Goal: Browse casually: Explore the website without a specific task or goal

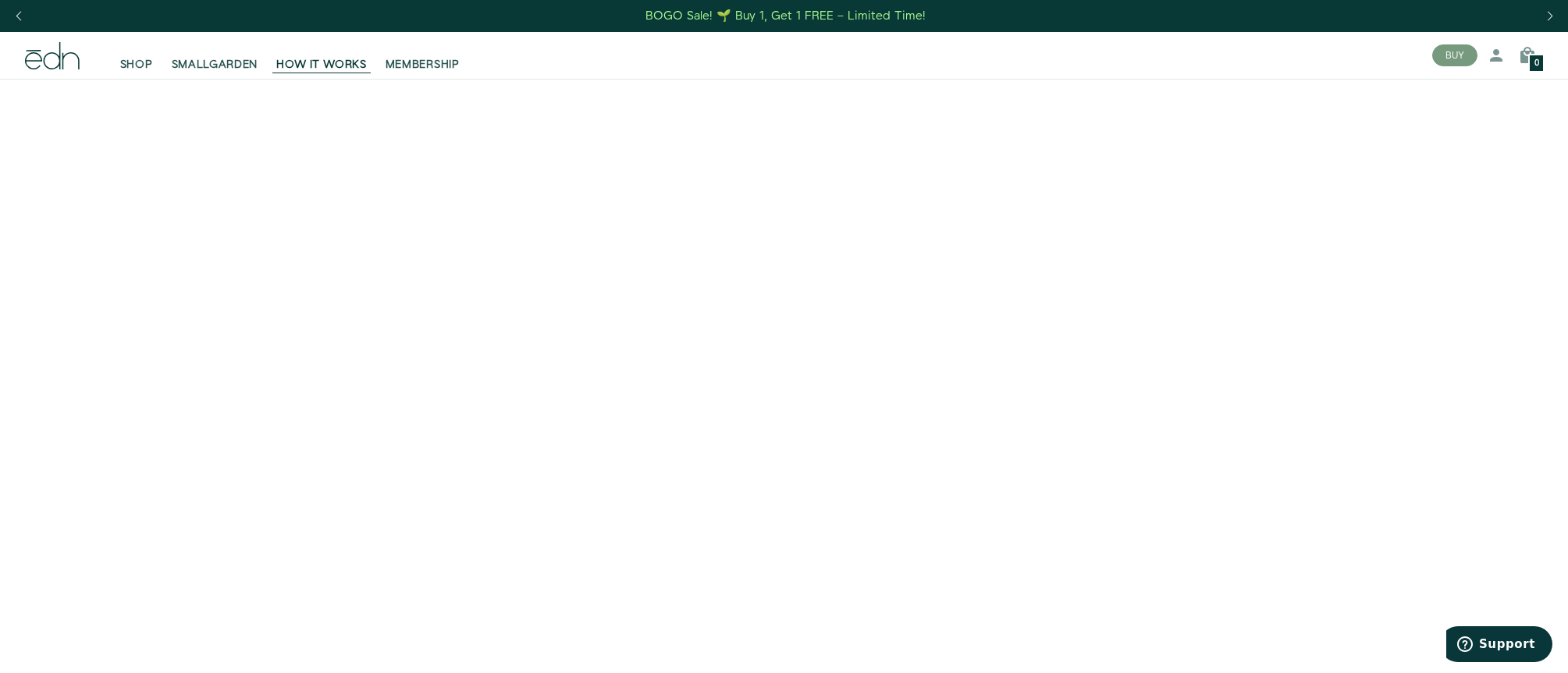
click at [1281, 603] on video at bounding box center [784, 470] width 1568 height 784
click at [1344, 551] on video at bounding box center [784, 470] width 1568 height 784
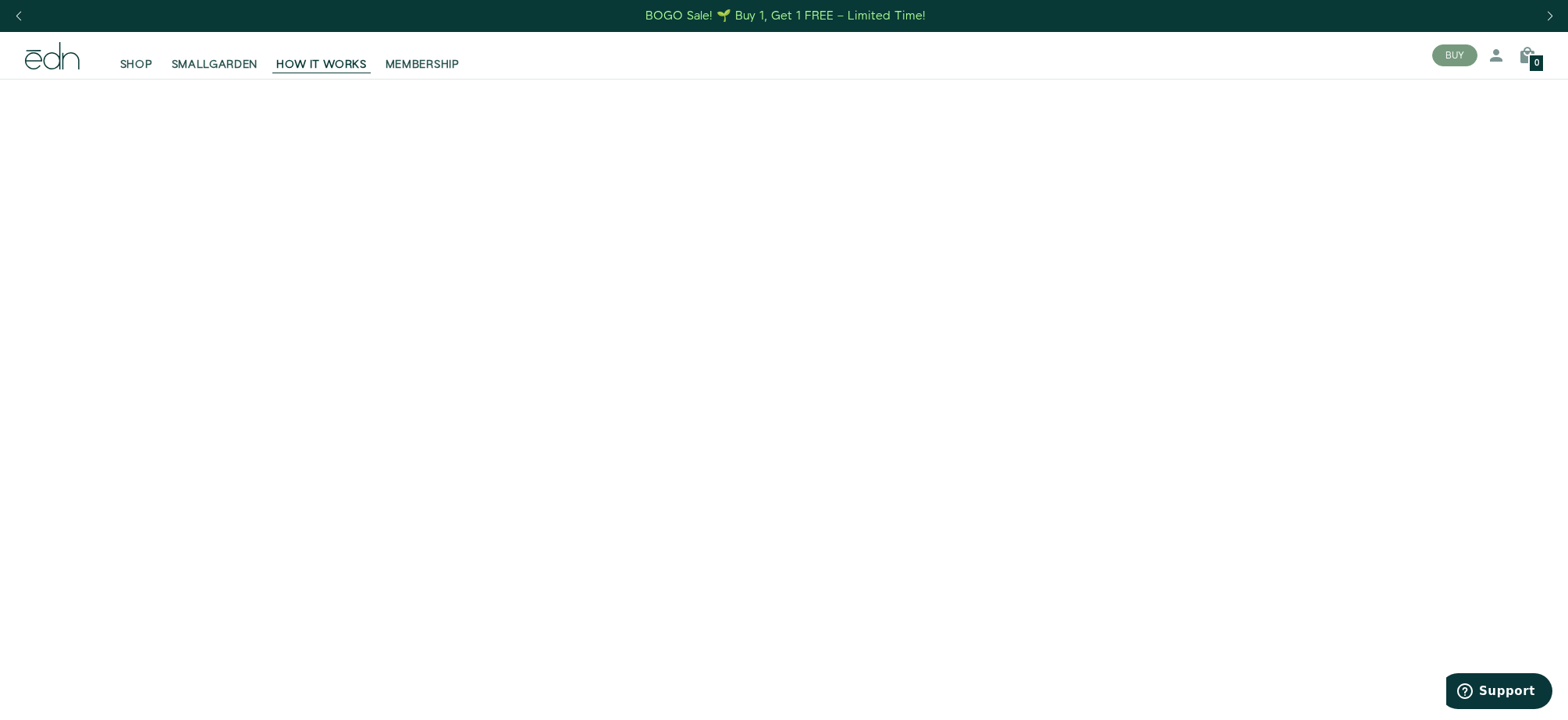
click at [282, 669] on video at bounding box center [784, 471] width 1568 height 784
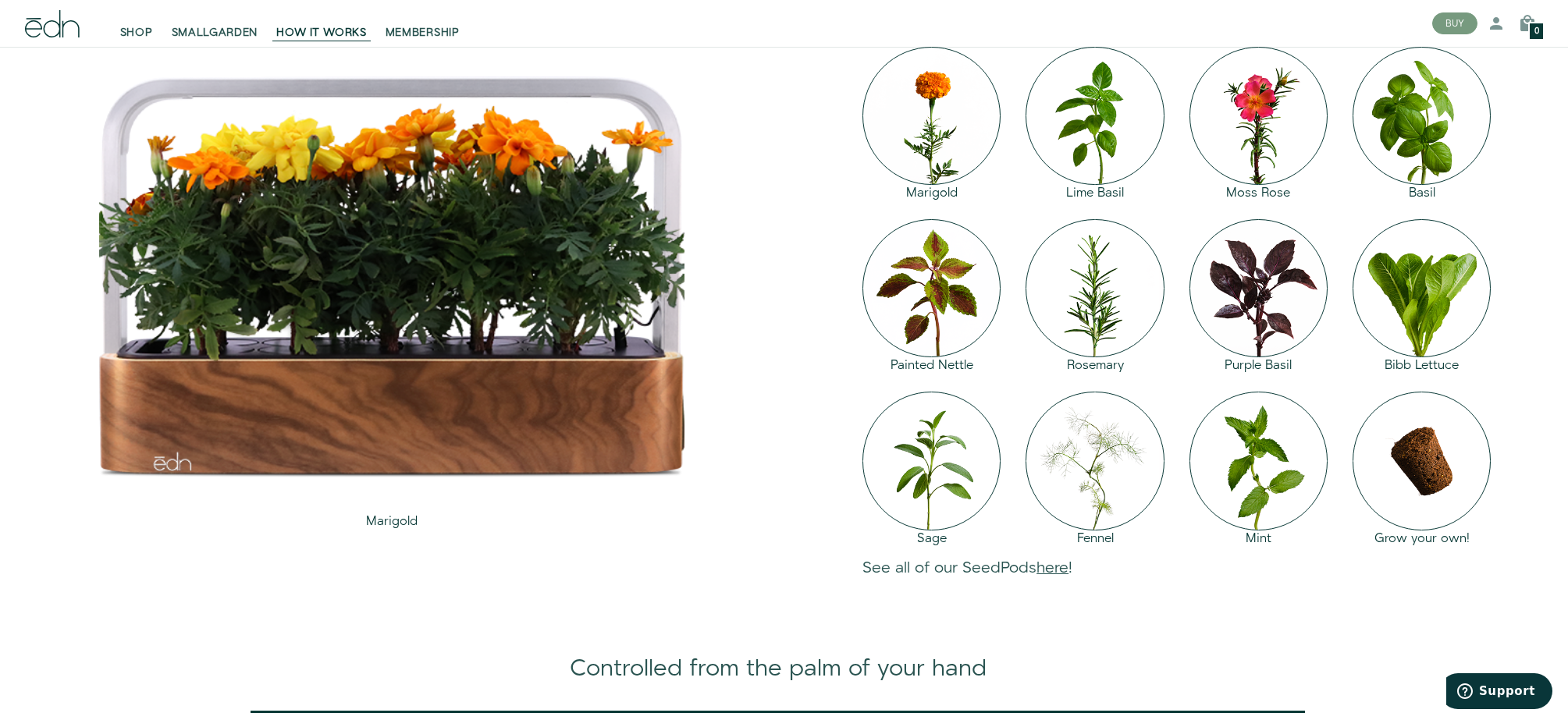
scroll to position [1776, 0]
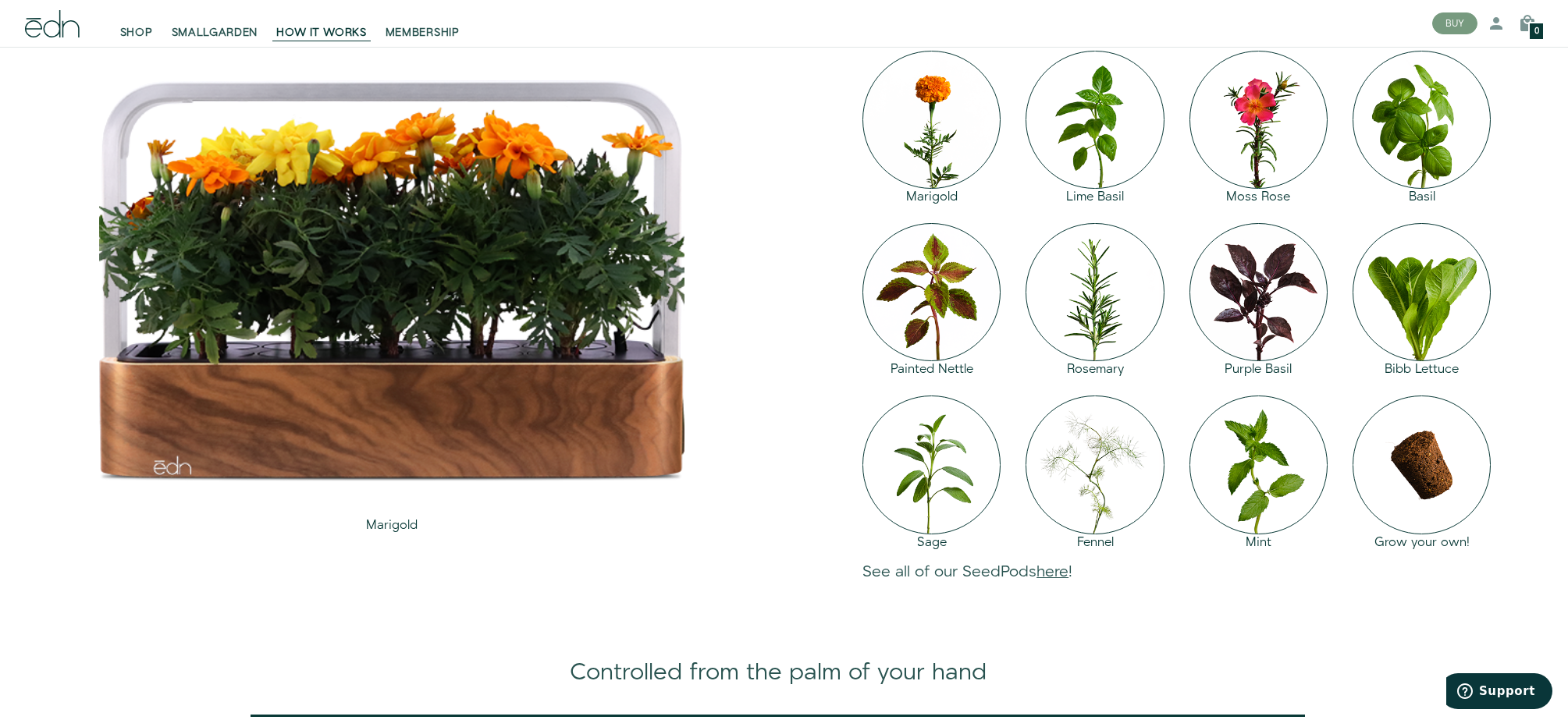
click at [514, 401] on div "1 / 12" at bounding box center [391, 281] width 585 height 472
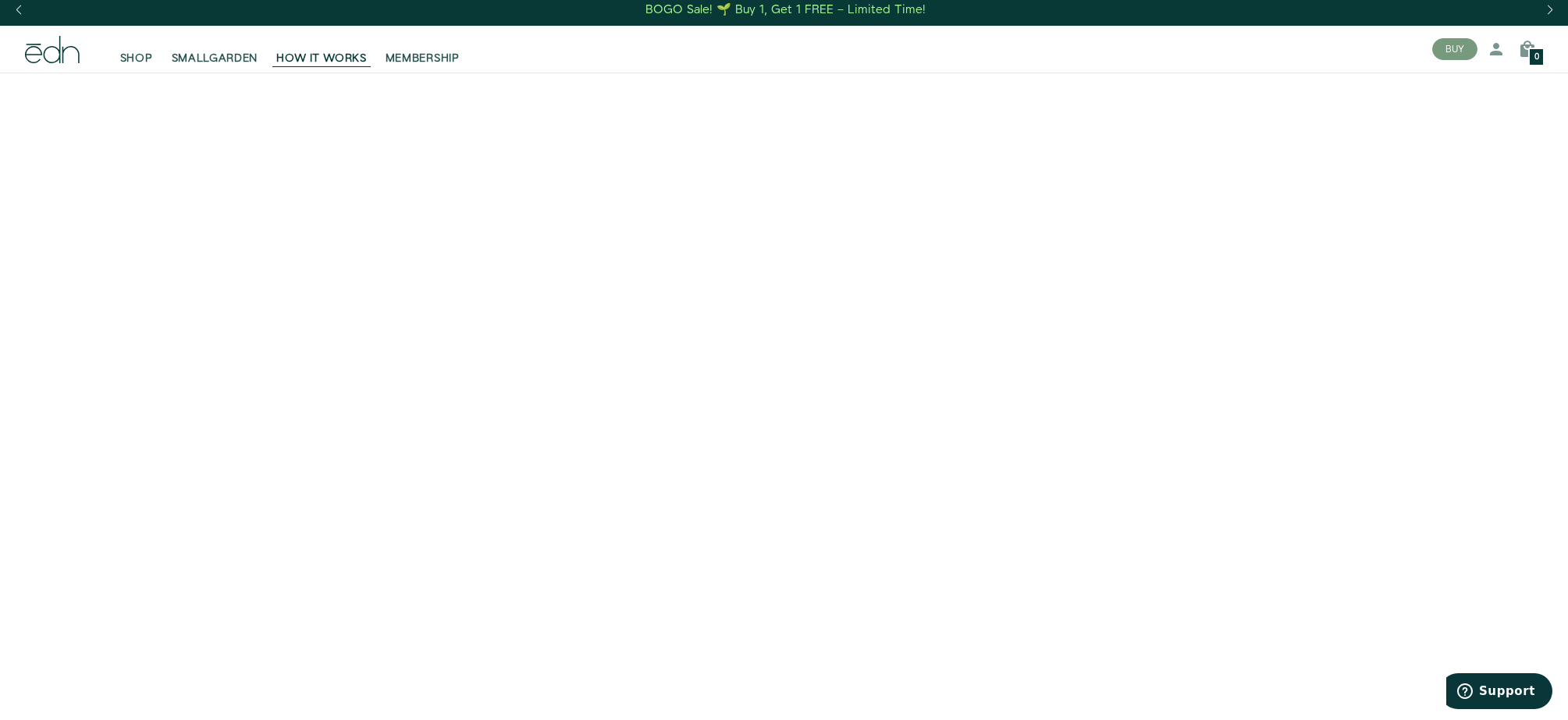
scroll to position [0, 0]
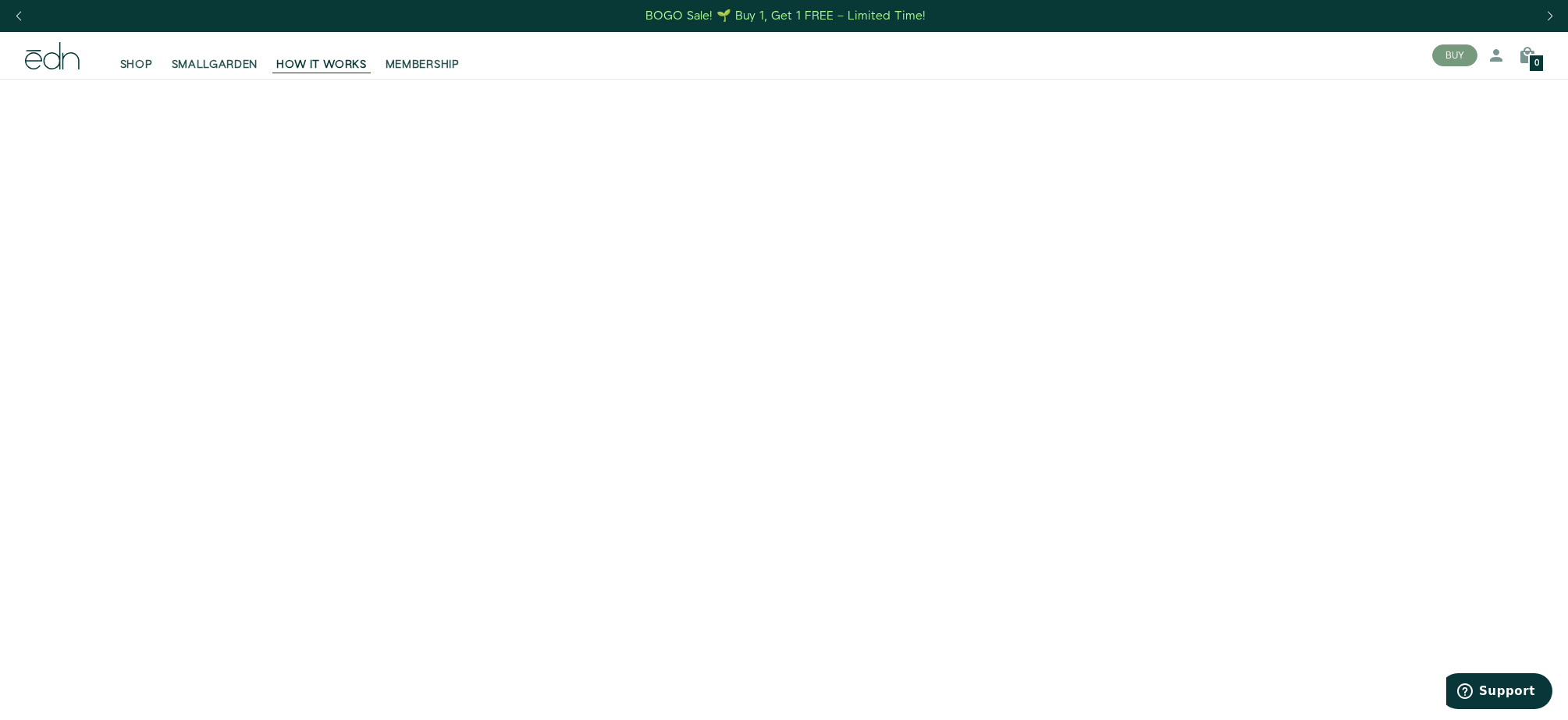
click at [201, 155] on video at bounding box center [784, 471] width 1568 height 784
click at [204, 151] on video at bounding box center [784, 471] width 1568 height 784
click at [204, 153] on video at bounding box center [784, 471] width 1568 height 784
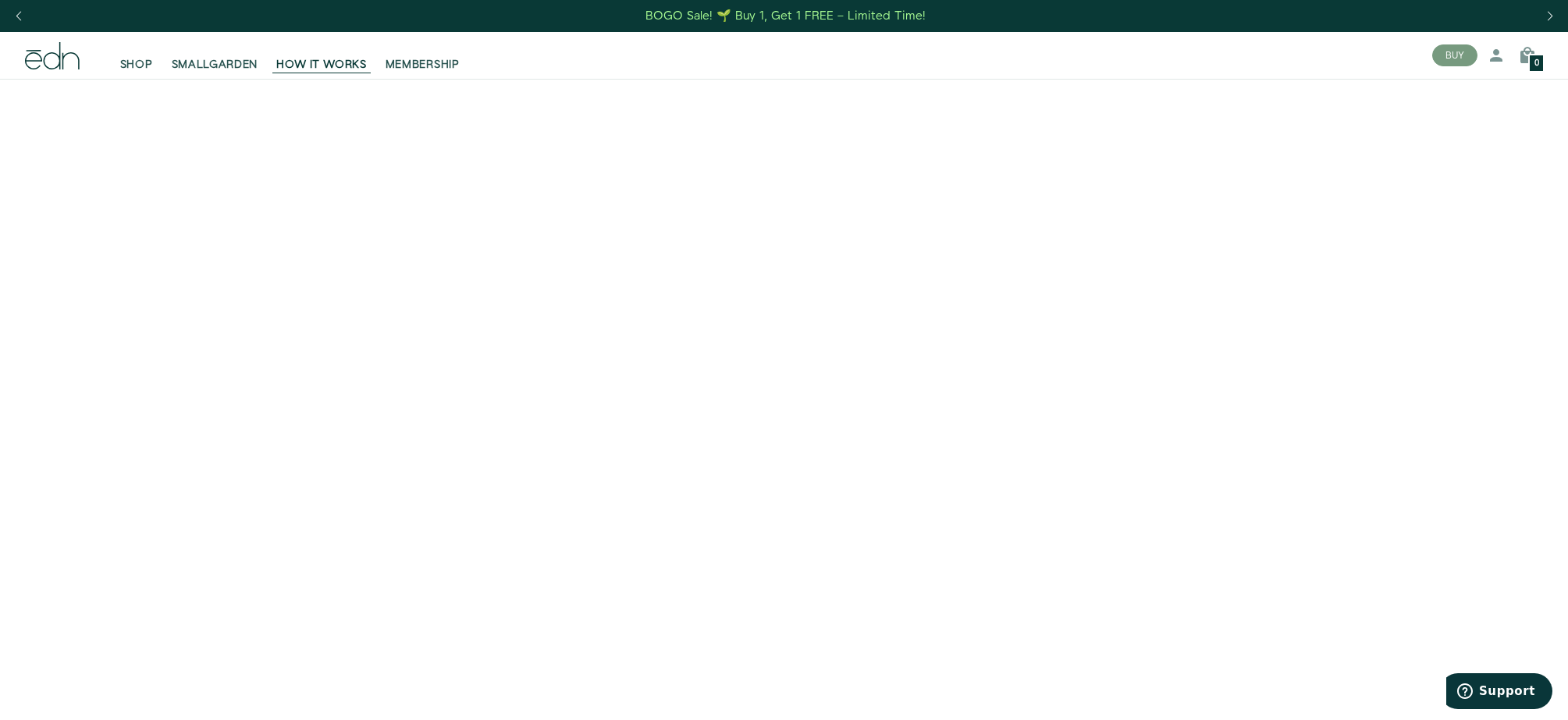
click at [329, 340] on video at bounding box center [784, 471] width 1568 height 784
click at [1152, 670] on video at bounding box center [784, 471] width 1568 height 784
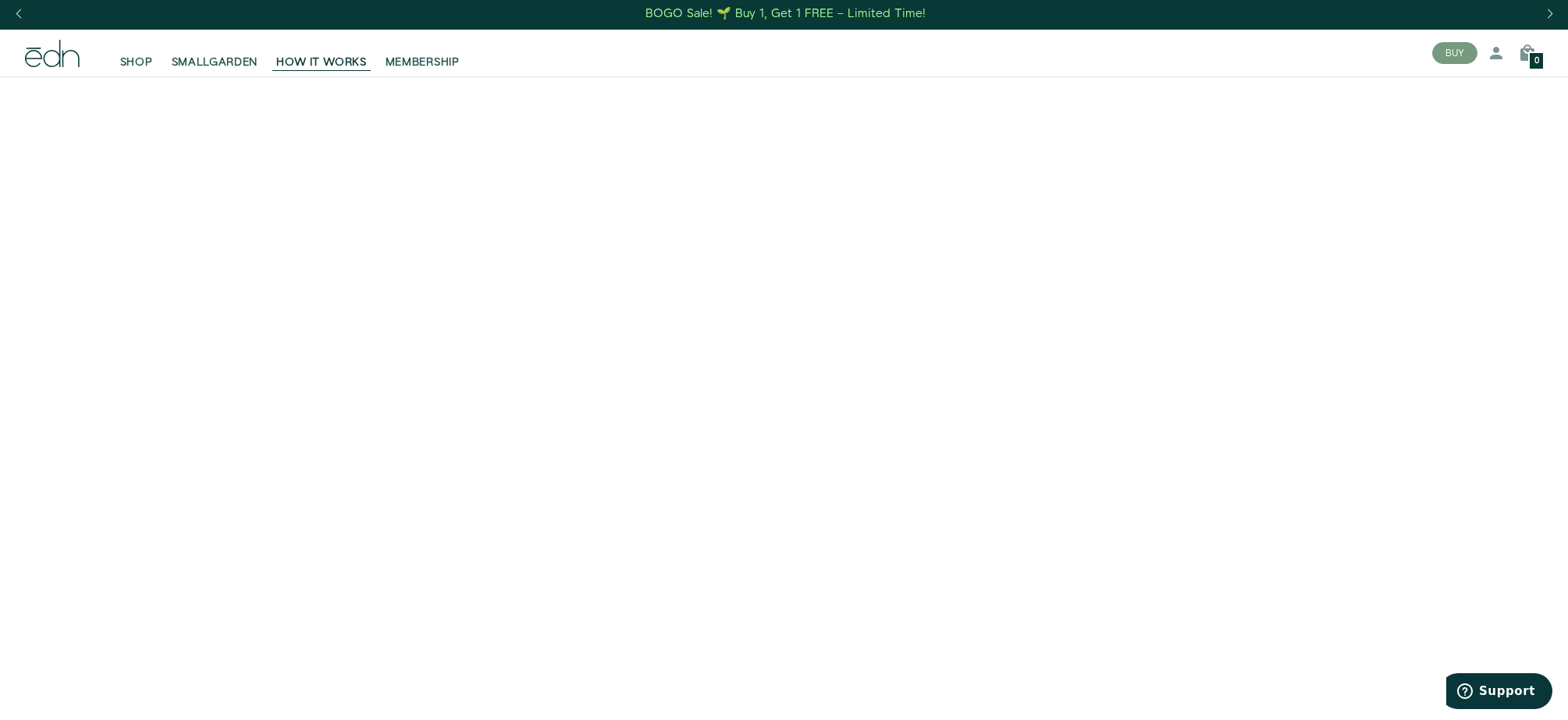
click at [199, 30] on div "SHOP SMALLGARDEN HOW IT WORKS MEMBERSHIP" at bounding box center [716, 52] width 1407 height 46
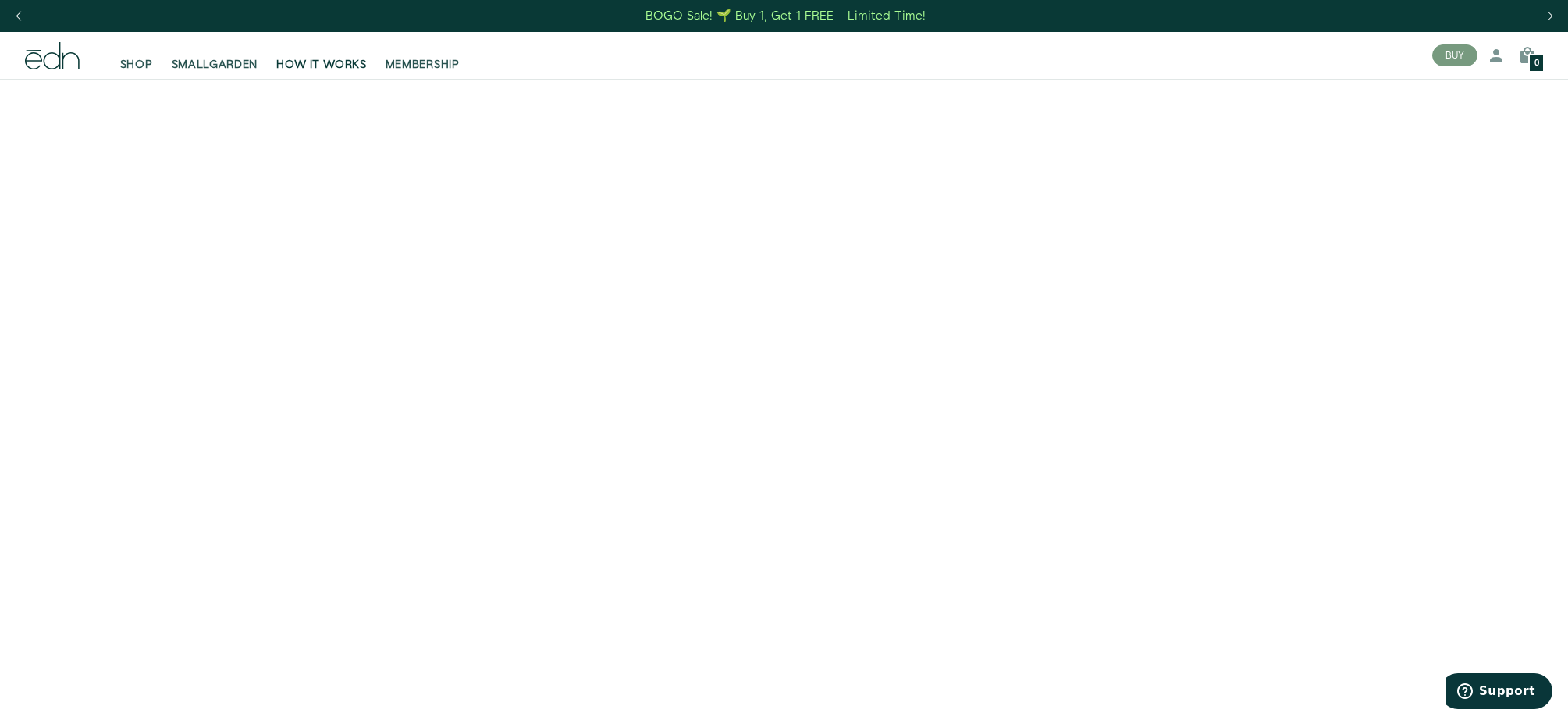
scroll to position [4, 0]
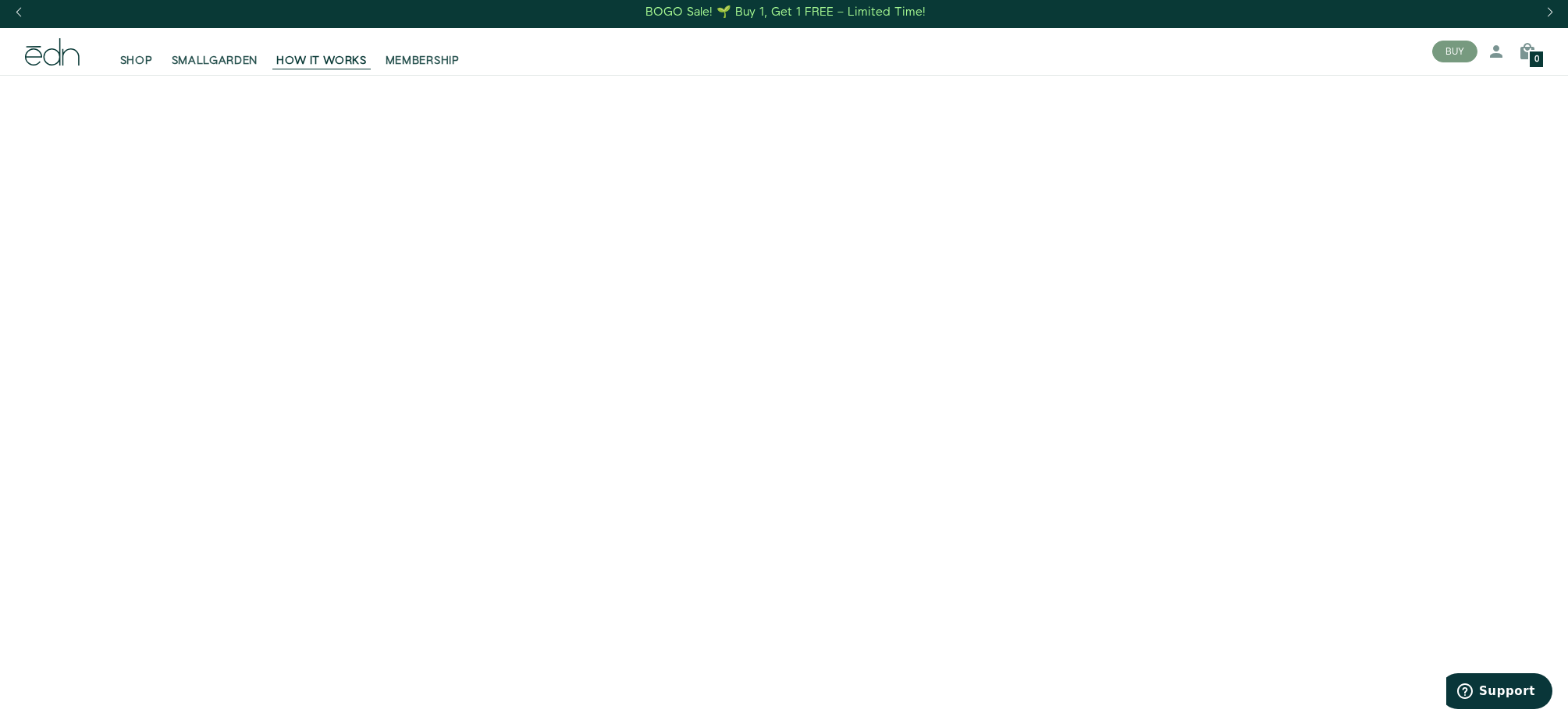
click at [1551, 9] on div "Next slide" at bounding box center [1549, 12] width 21 height 35
click at [1549, 8] on div "Next slide" at bounding box center [1549, 12] width 21 height 35
click at [1549, 8] on div "Next slide" at bounding box center [1549, 12] width 21 height 35
click at [1548, 11] on div "Next slide" at bounding box center [1549, 12] width 21 height 35
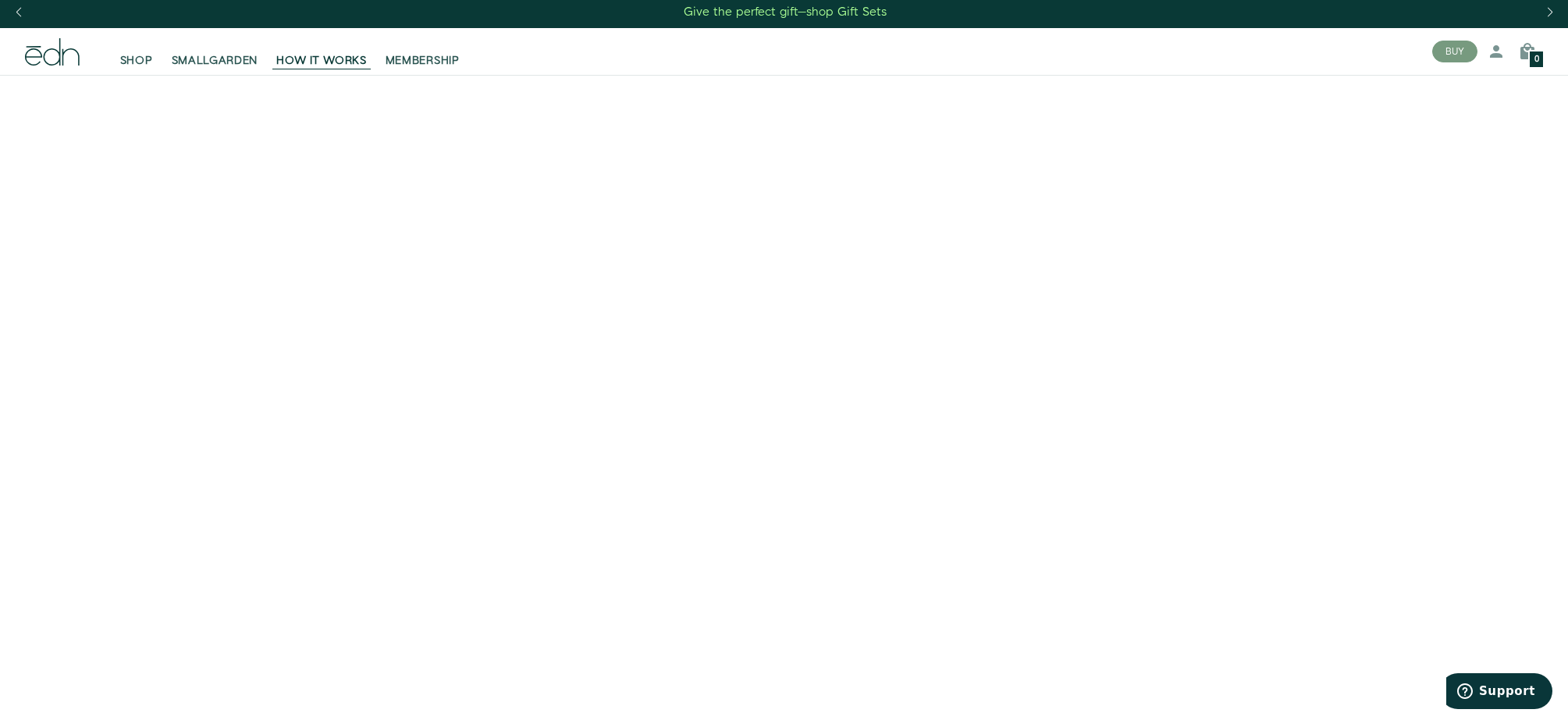
click at [28, 14] on div "Previous slide" at bounding box center [18, 12] width 21 height 35
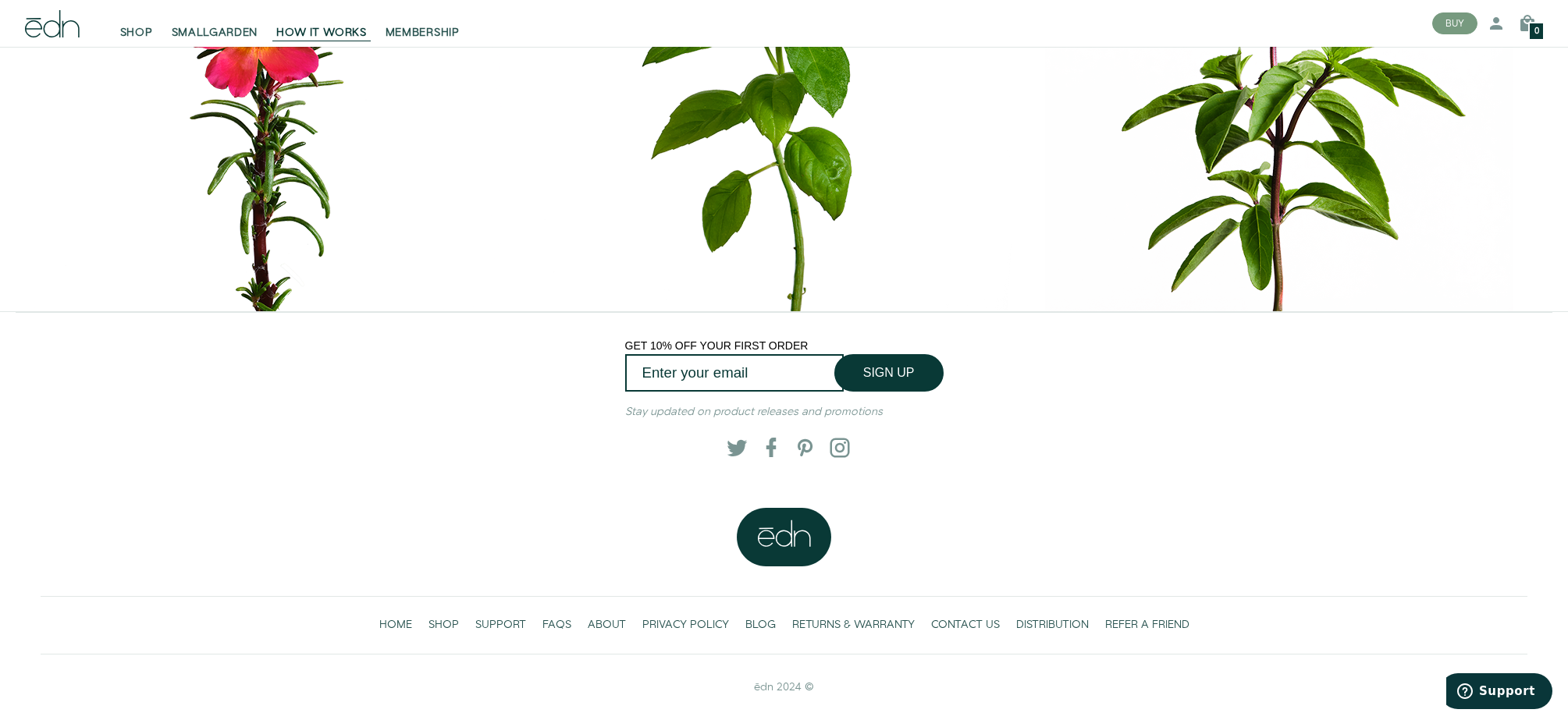
scroll to position [7653, 0]
